Goal: Information Seeking & Learning: Learn about a topic

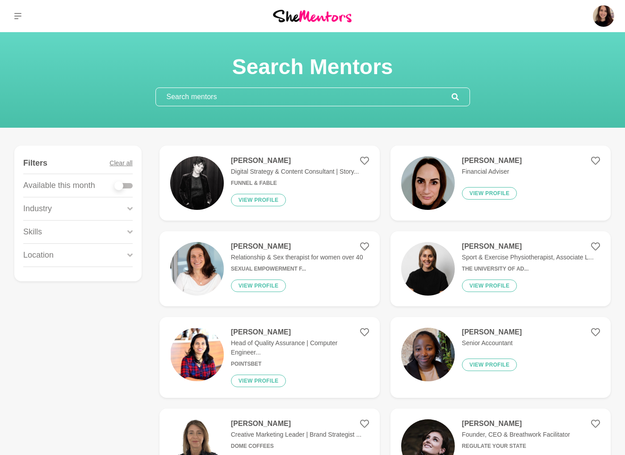
click at [212, 97] on input "text" at bounding box center [304, 97] width 296 height 18
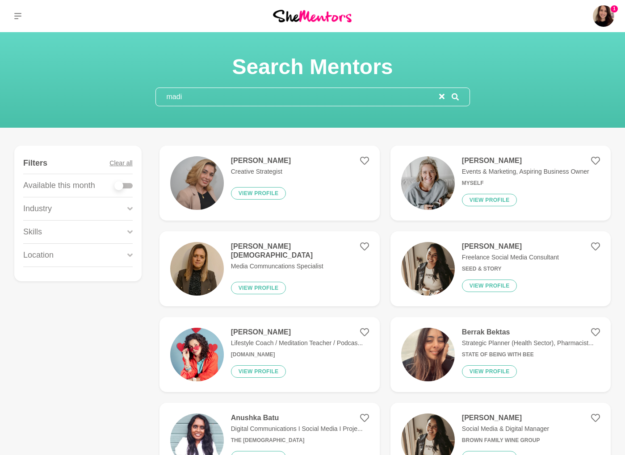
type input "madi"
click at [197, 172] on img at bounding box center [197, 183] width 54 height 54
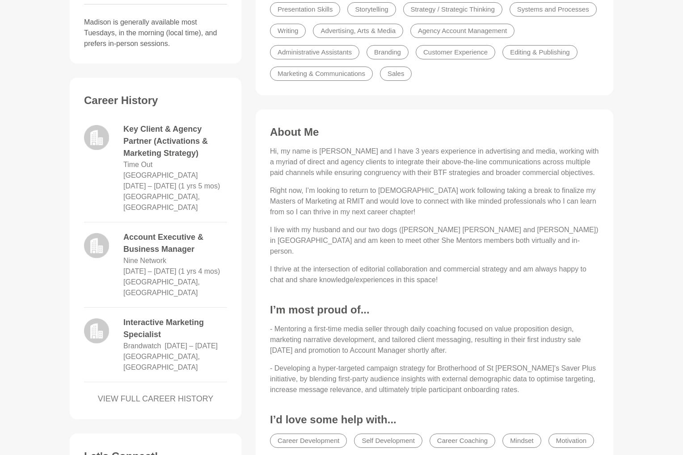
scroll to position [12, 0]
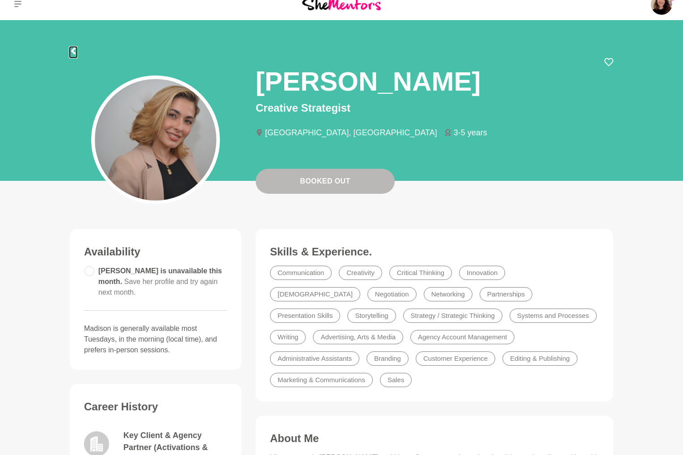
click at [73, 53] on icon at bounding box center [73, 50] width 4 height 7
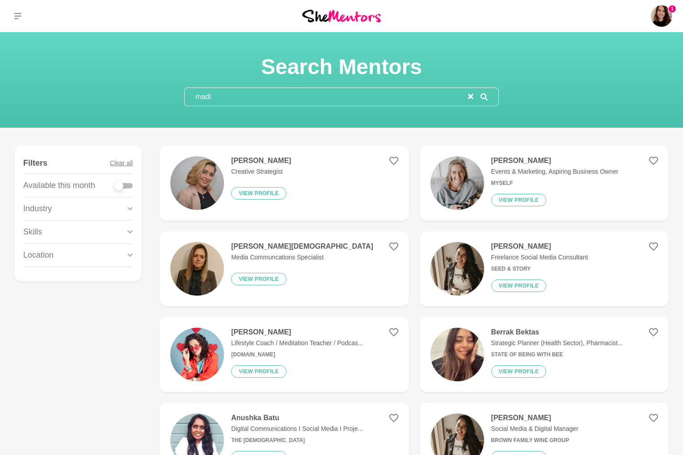
click at [208, 366] on img at bounding box center [197, 355] width 54 height 54
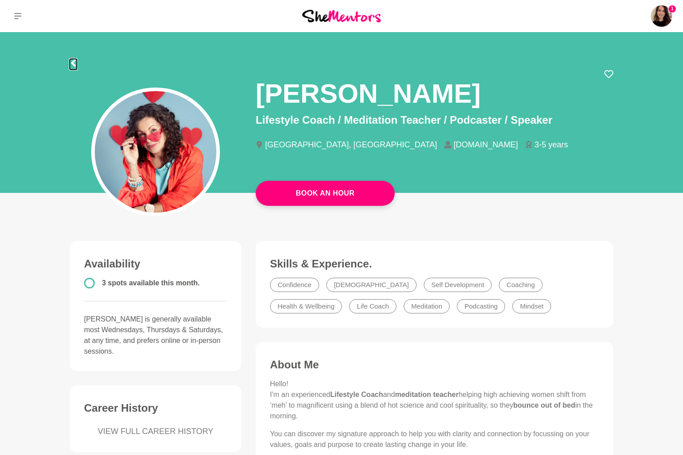
click at [74, 63] on icon at bounding box center [73, 62] width 7 height 7
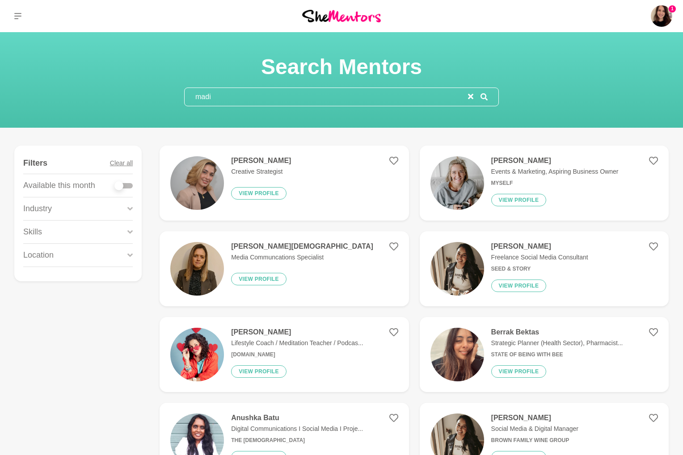
click at [214, 180] on img at bounding box center [197, 183] width 54 height 54
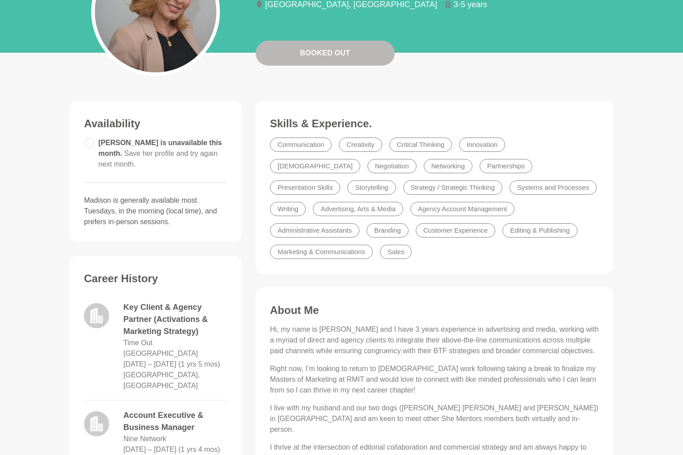
scroll to position [172, 0]
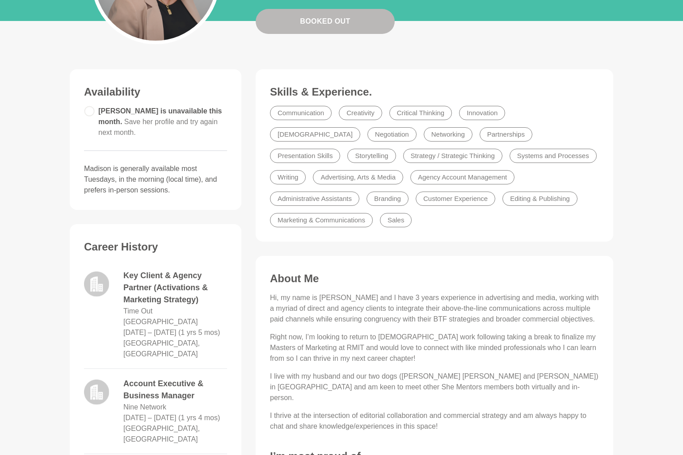
click at [403, 160] on li "Strategy / Strategic Thinking" at bounding box center [452, 156] width 99 height 14
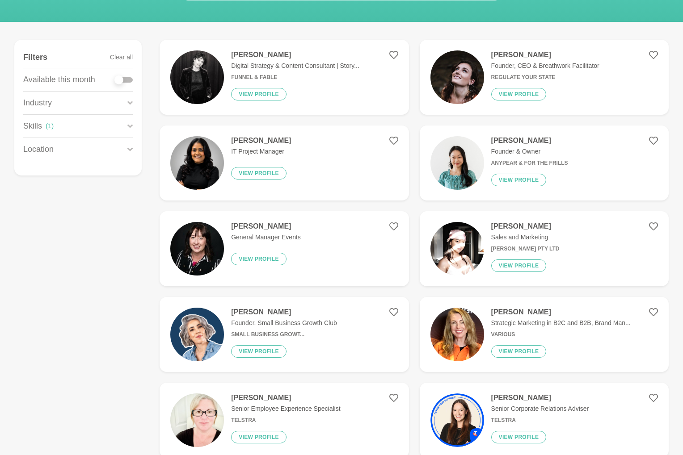
scroll to position [227, 0]
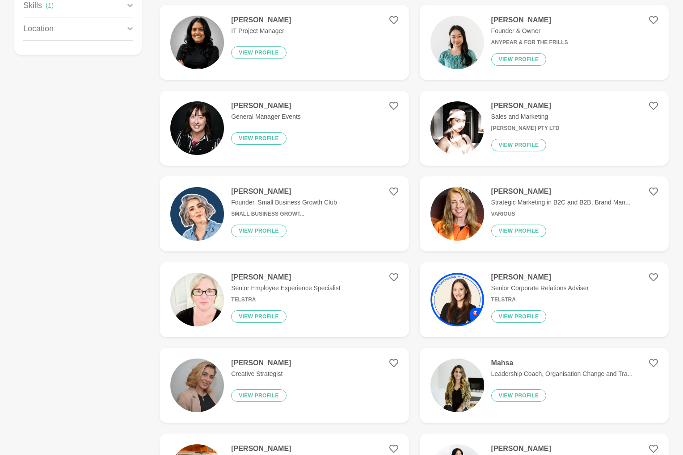
click at [192, 216] on img at bounding box center [197, 214] width 54 height 54
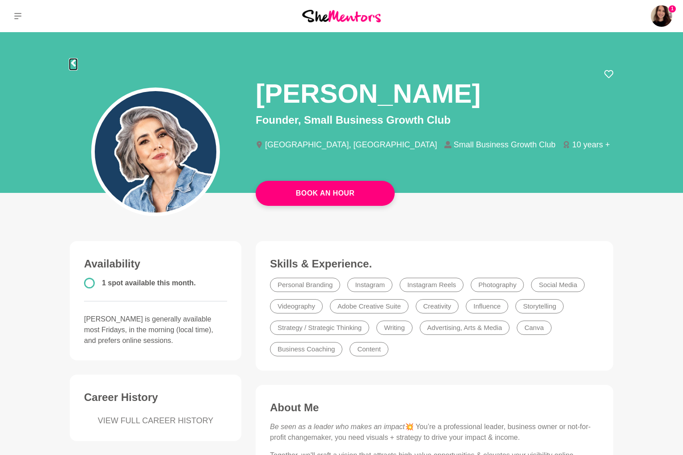
click at [73, 62] on icon at bounding box center [73, 62] width 4 height 7
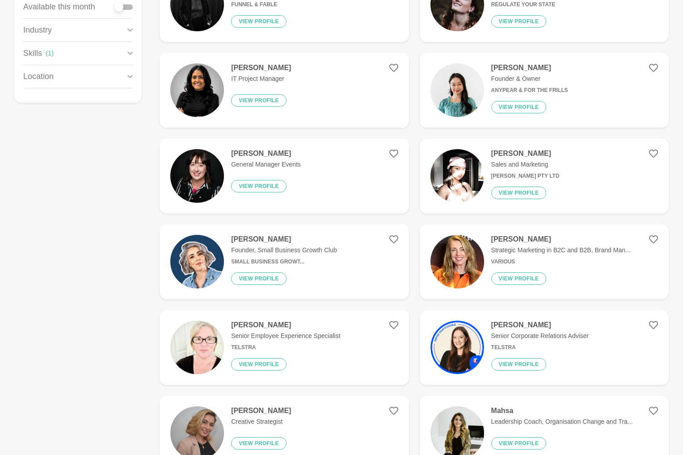
scroll to position [363, 0]
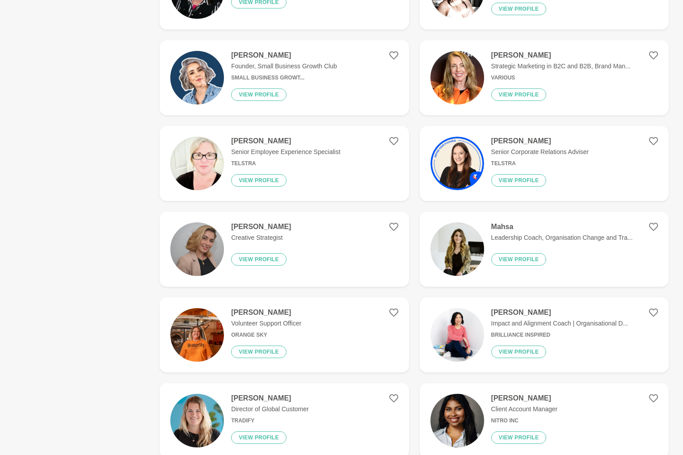
click at [208, 325] on img at bounding box center [197, 335] width 54 height 54
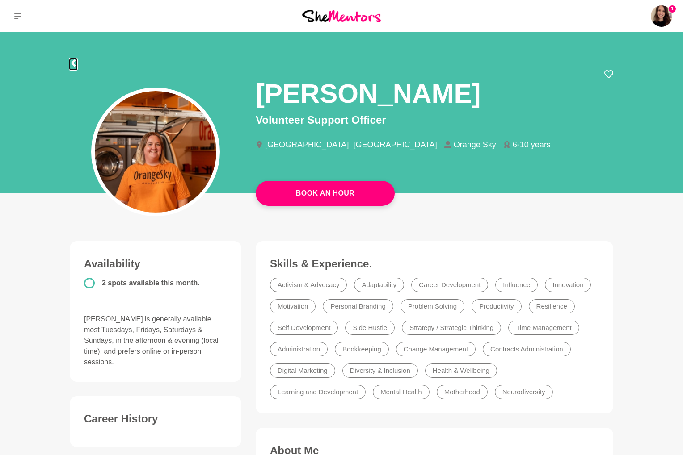
click at [72, 64] on icon at bounding box center [73, 62] width 4 height 7
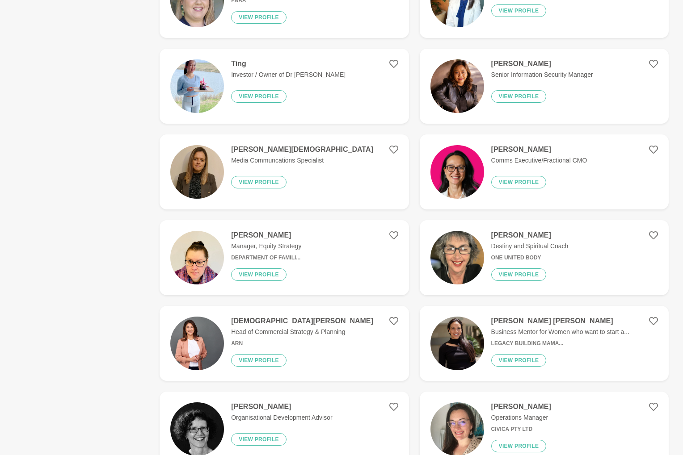
scroll to position [1041, 0]
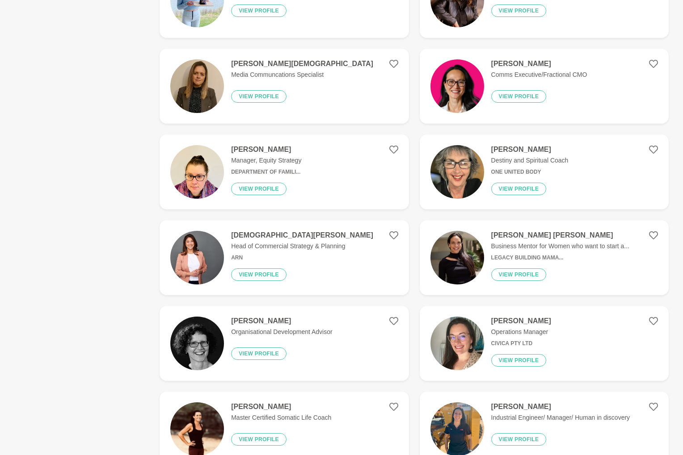
click at [259, 164] on p "Manager, Equity Strategy" at bounding box center [266, 160] width 70 height 9
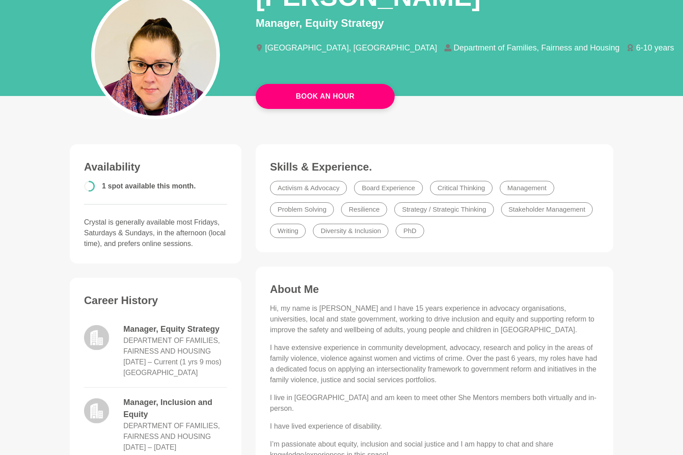
scroll to position [112, 0]
